Goal: Find specific page/section: Find specific page/section

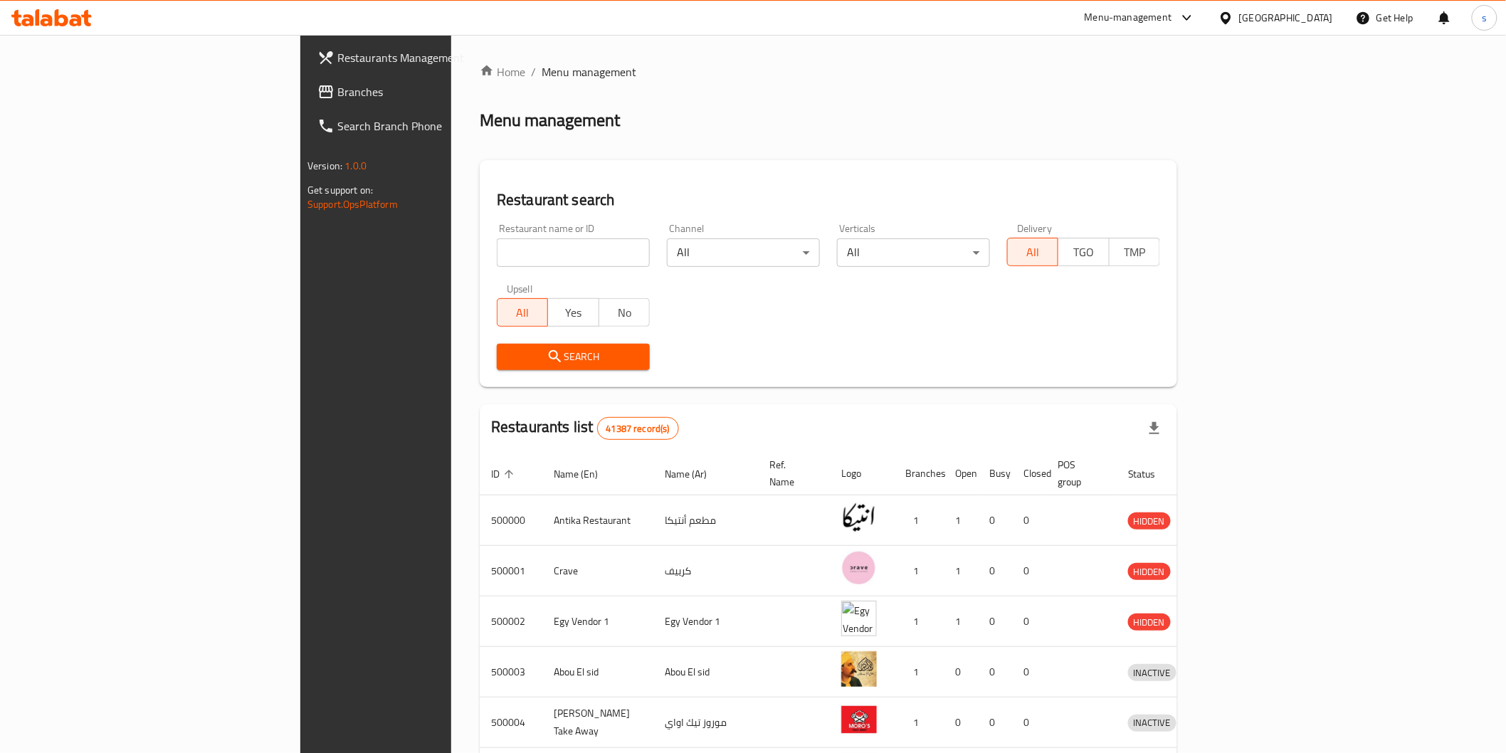
click at [1239, 14] on div at bounding box center [1229, 18] width 21 height 16
click at [1165, 367] on div "[GEOGRAPHIC_DATA]" at bounding box center [1180, 373] width 94 height 16
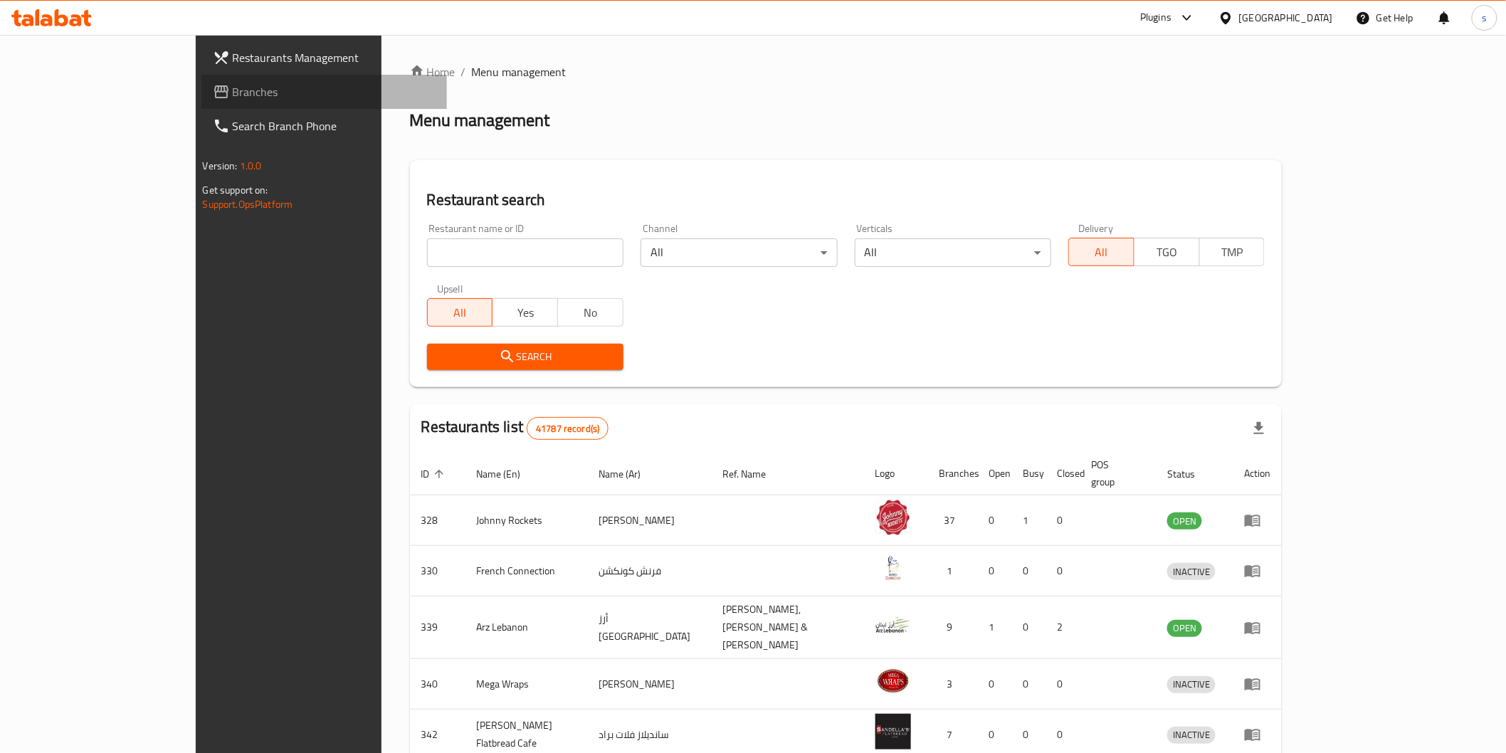
click at [233, 93] on span "Branches" at bounding box center [334, 91] width 203 height 17
